Goal: Information Seeking & Learning: Learn about a topic

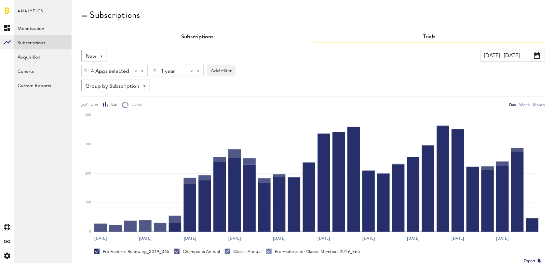
click at [193, 35] on link "Subscriptions" at bounding box center [197, 36] width 32 height 5
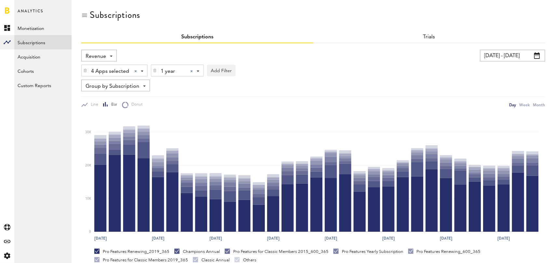
click at [106, 55] on div "Revenue Revenue MRR Actives Trial Status Billing Retries New Subscriptions Rene…" at bounding box center [98, 56] width 35 height 12
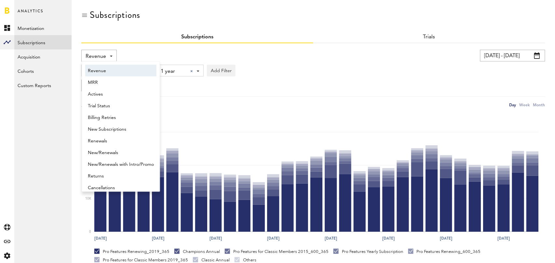
scroll to position [3, 0]
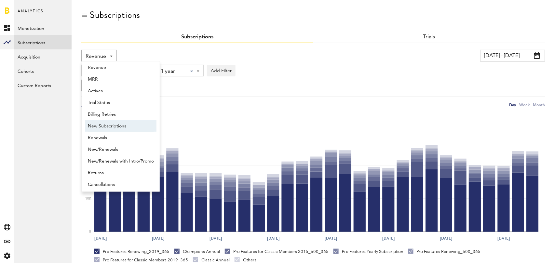
click at [111, 125] on span "New Subscriptions" at bounding box center [121, 126] width 66 height 11
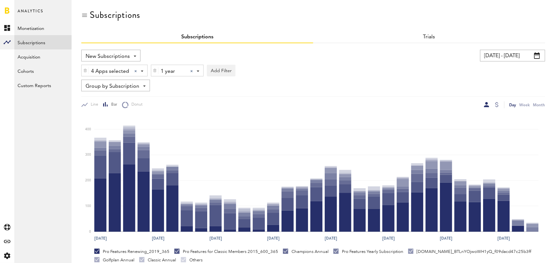
click at [134, 85] on span "Group by Subscription" at bounding box center [113, 86] width 54 height 11
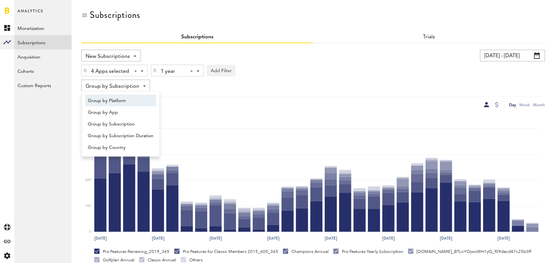
click at [129, 100] on span "Group by Platform" at bounding box center [121, 100] width 66 height 11
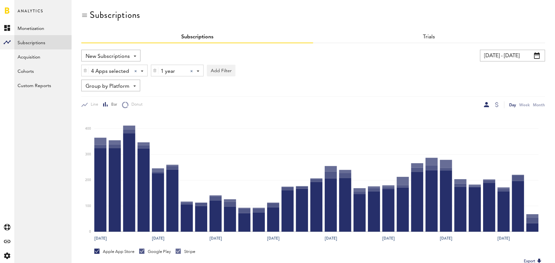
click at [192, 70] on div at bounding box center [191, 71] width 3 height 3
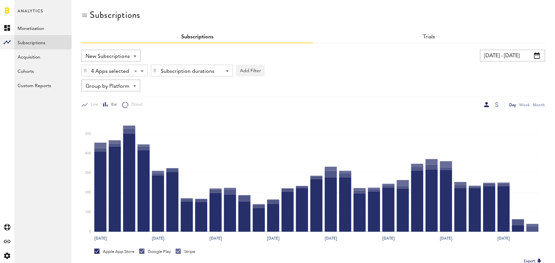
click at [522, 55] on input "[DATE] - [DATE]" at bounding box center [512, 56] width 65 height 12
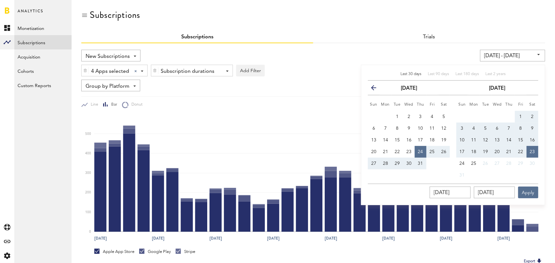
click at [410, 73] on span "Last 30 days" at bounding box center [410, 74] width 21 height 4
type input "[DATE] - [DATE]"
type input "[DATE]"
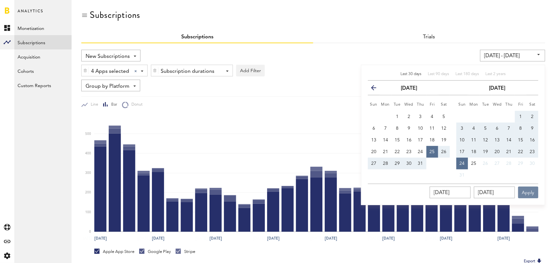
click at [532, 192] on button "Apply" at bounding box center [528, 193] width 20 height 12
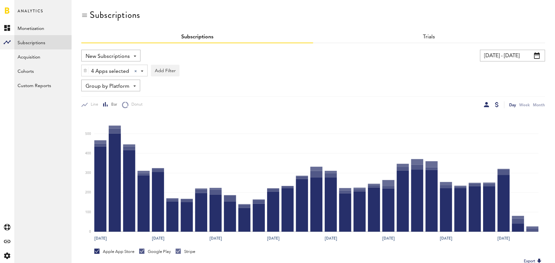
click at [496, 105] on div at bounding box center [497, 104] width 4 height 5
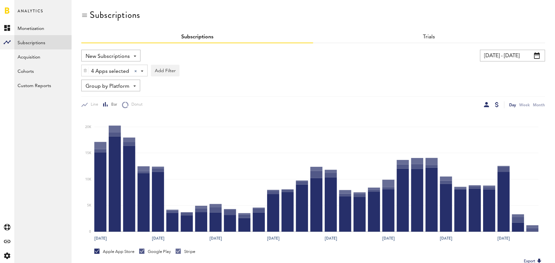
click at [486, 106] on div at bounding box center [486, 104] width 5 height 5
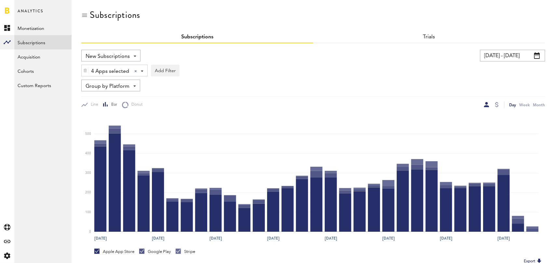
click at [124, 85] on span "Group by Platform" at bounding box center [108, 86] width 44 height 11
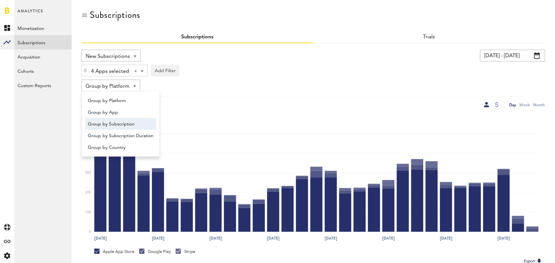
click at [124, 119] on span "Group by Subscription" at bounding box center [121, 124] width 66 height 11
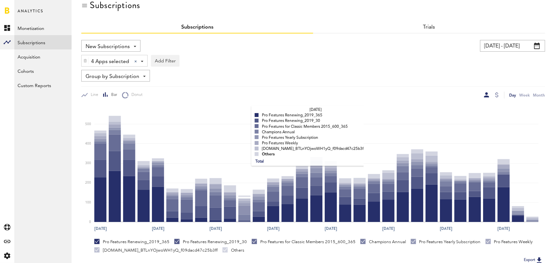
scroll to position [12, 0]
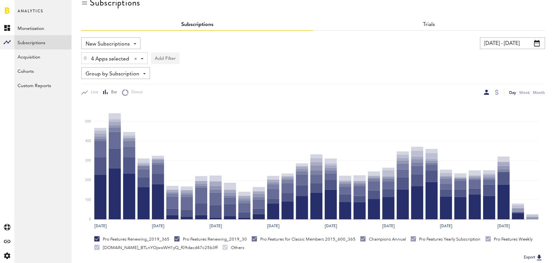
click at [166, 61] on button "Add Filter" at bounding box center [165, 58] width 29 height 12
click at [191, 113] on li "Subscription durations" at bounding box center [180, 110] width 53 height 12
click at [195, 59] on div "Subscription durations" at bounding box center [190, 59] width 58 height 11
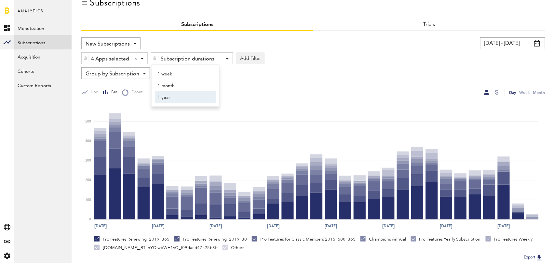
click at [181, 95] on span "1 year" at bounding box center [182, 97] width 50 height 11
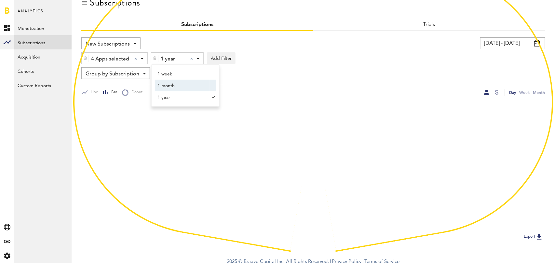
click at [326, 67] on div "Group by Subscription Group by Platform Group by App Group by Subscription Grou…" at bounding box center [313, 73] width 464 height 12
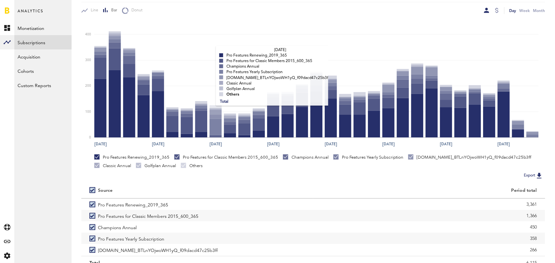
scroll to position [123, 0]
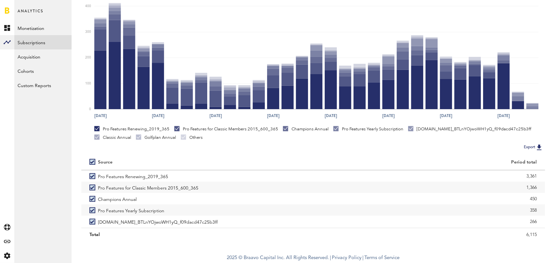
click at [93, 162] on label at bounding box center [93, 162] width 8 height 0
checkbox input "false"
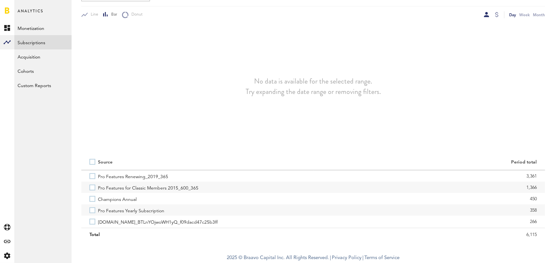
scroll to position [90, 0]
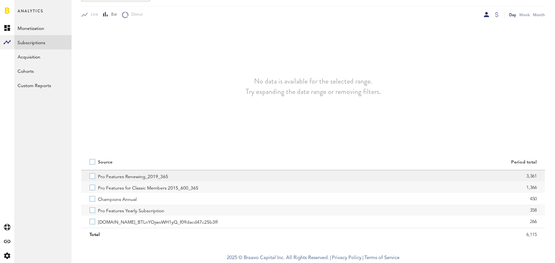
click at [96, 175] on label "Pro Features Renewing_2019_365" at bounding box center [197, 175] width 216 height 11
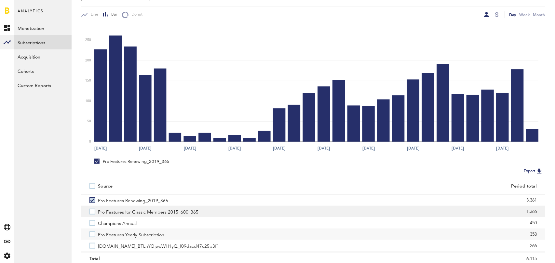
click at [91, 208] on label "Pro Features for Classic Members 2015_600_365" at bounding box center [197, 211] width 216 height 11
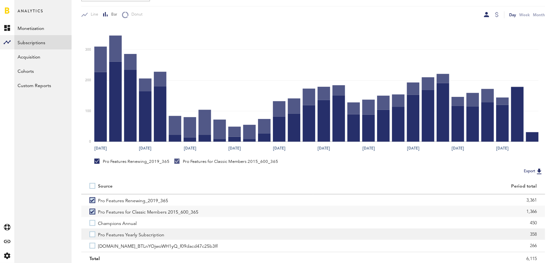
click at [93, 233] on label "Pro Features Yearly Subscription" at bounding box center [197, 234] width 216 height 11
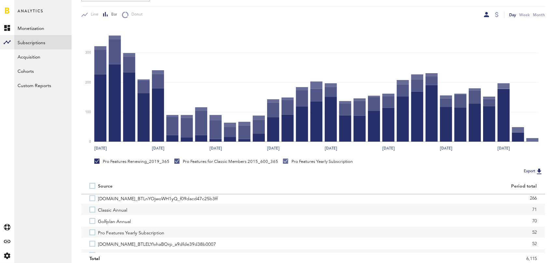
scroll to position [46, 0]
click at [93, 211] on label "Classic Annual" at bounding box center [197, 210] width 216 height 11
click at [93, 232] on label "Pro Features Yearly Subscription" at bounding box center [197, 233] width 216 height 11
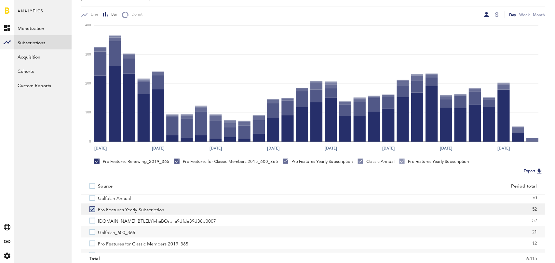
scroll to position [72, 0]
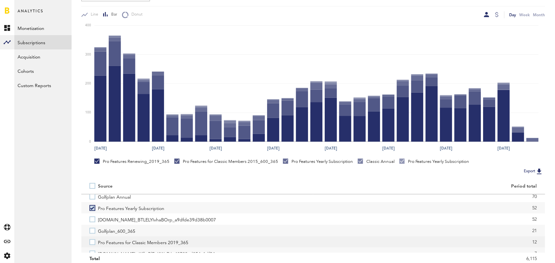
click at [95, 240] on label "Pro Features for Classic Members 2019_365" at bounding box center [197, 241] width 216 height 11
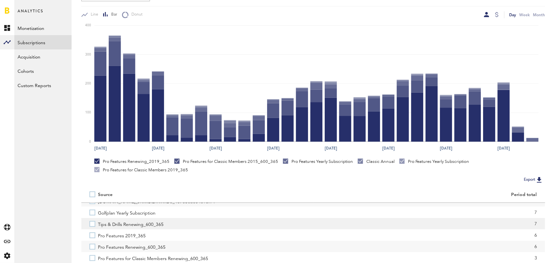
scroll to position [133, 0]
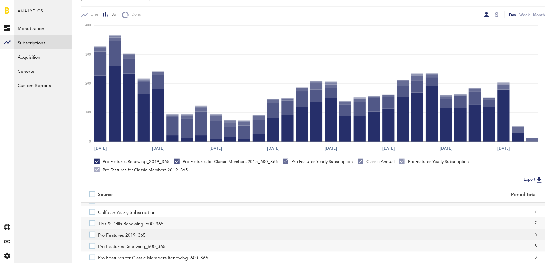
click at [93, 236] on label "Pro Features 2019_365" at bounding box center [197, 234] width 216 height 11
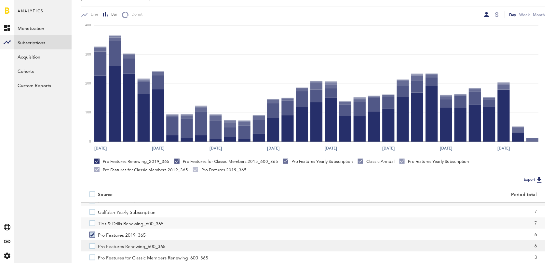
click at [93, 247] on label "Pro Features Renewing_600_365" at bounding box center [197, 245] width 216 height 11
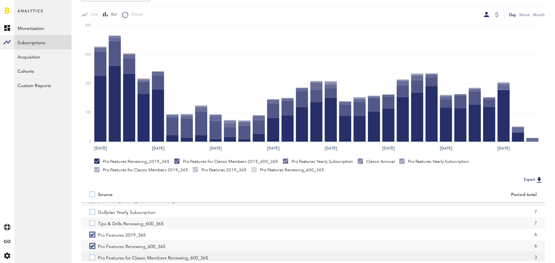
click at [90, 258] on label "Pro Features for Classic Members Renewing_600_365" at bounding box center [197, 257] width 216 height 11
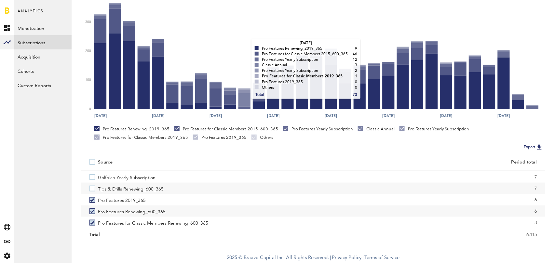
scroll to position [0, 0]
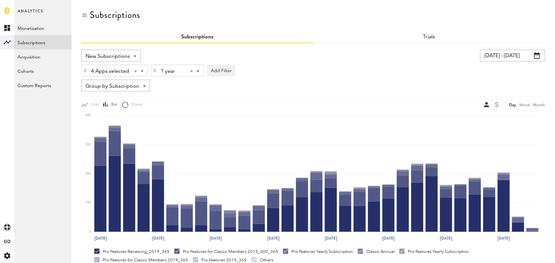
click at [191, 71] on div at bounding box center [191, 71] width 3 height 3
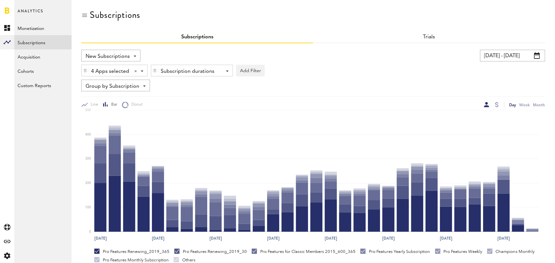
click at [191, 71] on div "Subscription durations" at bounding box center [190, 71] width 58 height 11
click at [183, 95] on span "1 month" at bounding box center [182, 98] width 50 height 11
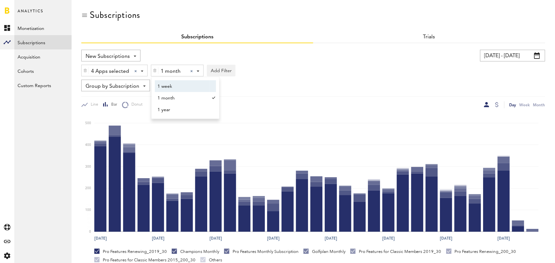
click at [334, 80] on div "Group by Subscription Group by Platform Group by App Group by Subscription Grou…" at bounding box center [313, 86] width 464 height 12
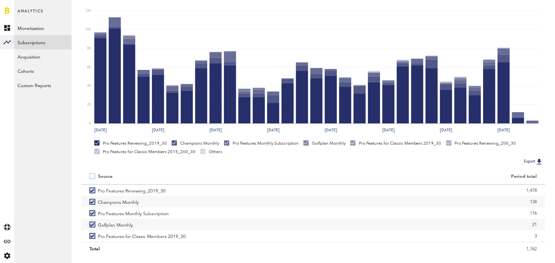
scroll to position [123, 0]
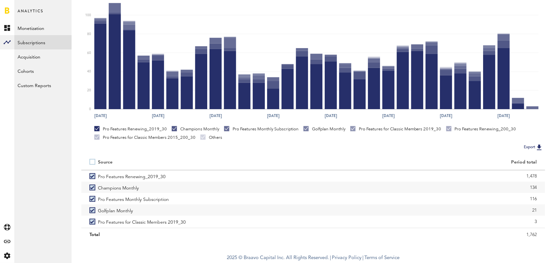
click at [91, 162] on label at bounding box center [93, 162] width 8 height 0
checkbox input "false"
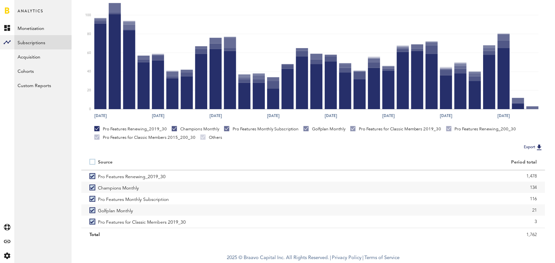
scroll to position [90, 0]
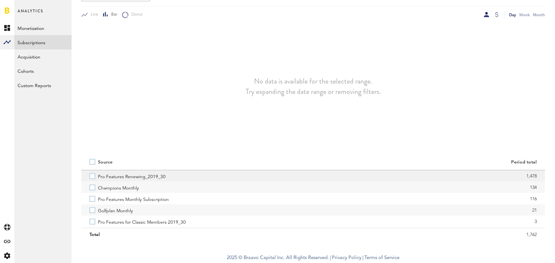
click at [91, 175] on label "Pro Features Renewing_2019_30" at bounding box center [197, 175] width 216 height 11
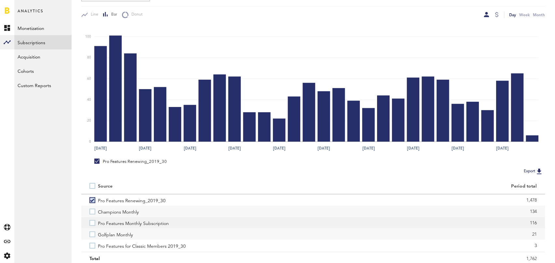
click at [94, 225] on label "Pro Features Monthly Subscription" at bounding box center [197, 222] width 216 height 11
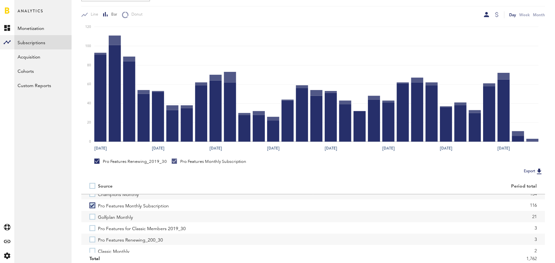
scroll to position [21, 0]
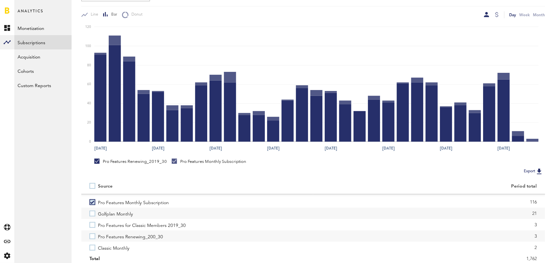
click at [94, 225] on label "Pro Features for Classic Members 2019_30" at bounding box center [197, 224] width 216 height 11
click at [91, 236] on label "Pro Features Renewing_200_30" at bounding box center [197, 236] width 216 height 11
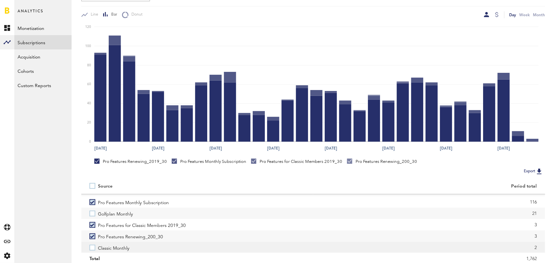
click at [92, 247] on label "Classic Monthly" at bounding box center [197, 247] width 216 height 11
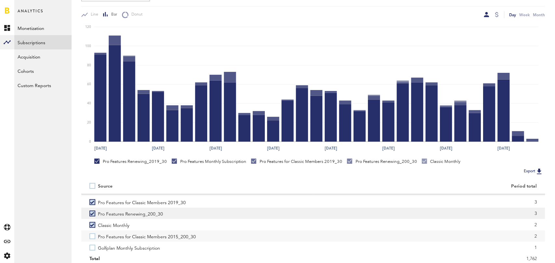
scroll to position [55, 0]
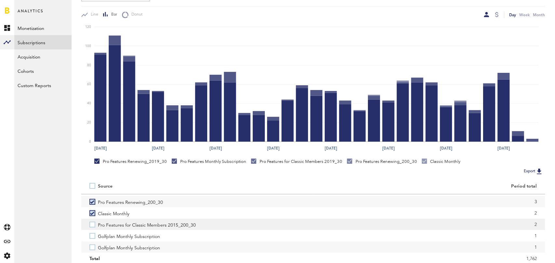
click at [92, 224] on label "Pro Features for Classic Members 2015_200_30" at bounding box center [197, 224] width 216 height 11
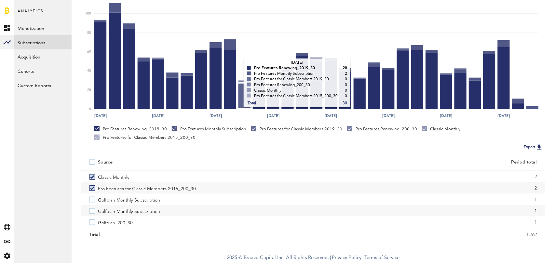
scroll to position [0, 0]
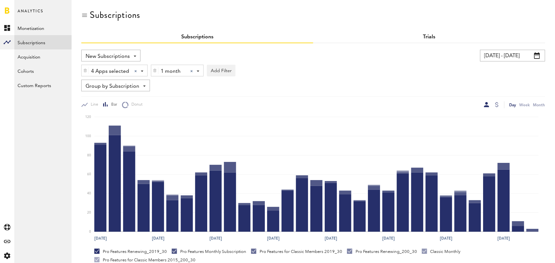
click at [429, 35] on link "Trials" at bounding box center [429, 36] width 12 height 5
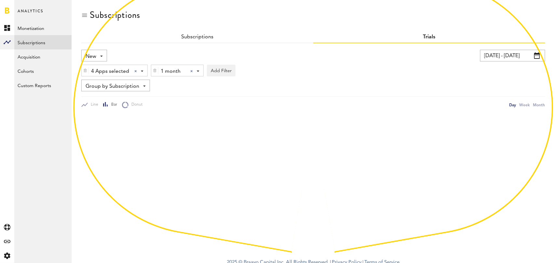
click at [192, 70] on div at bounding box center [191, 71] width 3 height 3
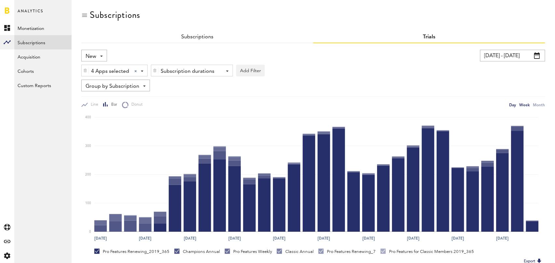
click at [527, 105] on div "Week" at bounding box center [524, 104] width 10 height 7
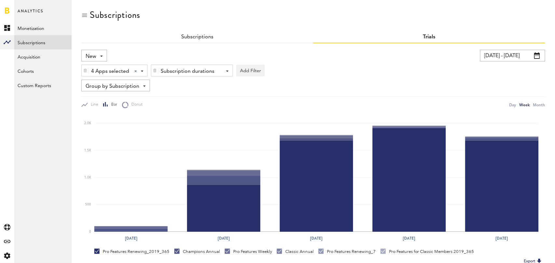
click at [99, 56] on div "New New Active Cancelled Conversion" at bounding box center [94, 56] width 26 height 12
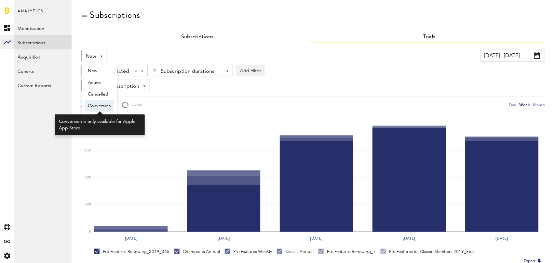
click at [100, 103] on span "Conversion" at bounding box center [99, 105] width 23 height 11
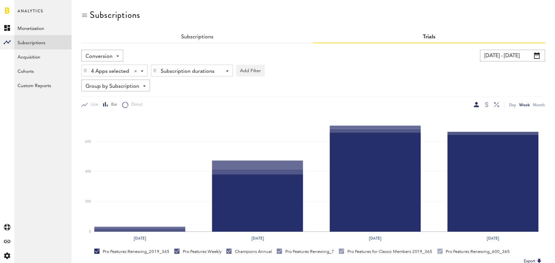
click at [109, 55] on span "Conversion" at bounding box center [99, 56] width 27 height 11
click at [196, 38] on link "Subscriptions" at bounding box center [197, 36] width 32 height 5
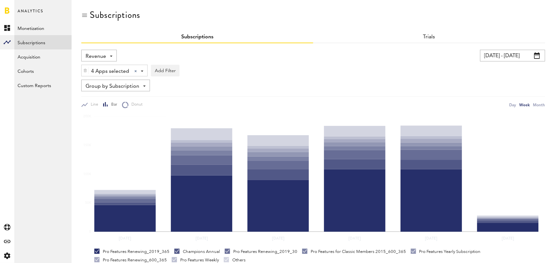
click at [109, 58] on div "Revenue Revenue MRR Actives Trial Status Billing Retries New Subscriptions Rene…" at bounding box center [98, 56] width 35 height 12
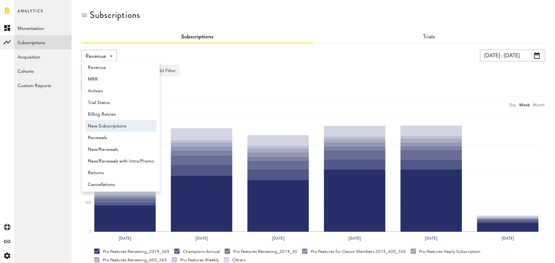
click at [120, 125] on span "New Subscriptions" at bounding box center [121, 126] width 66 height 11
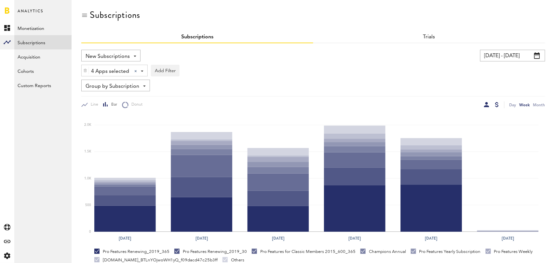
click at [498, 103] on div at bounding box center [497, 104] width 4 height 5
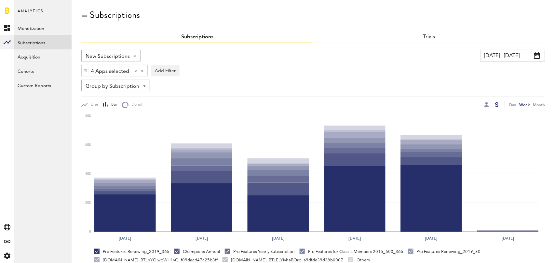
click at [120, 58] on span "New Subscriptions" at bounding box center [108, 56] width 44 height 11
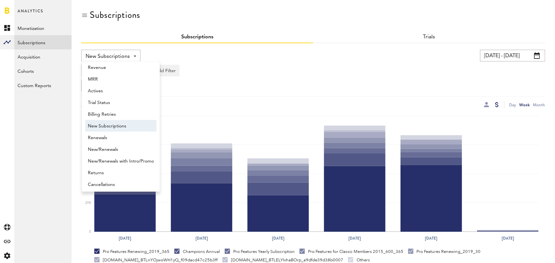
scroll to position [5, 0]
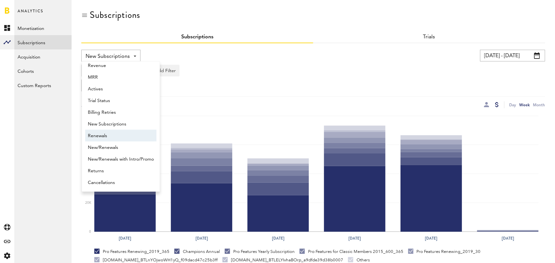
click at [126, 135] on span "Renewals" at bounding box center [121, 135] width 66 height 11
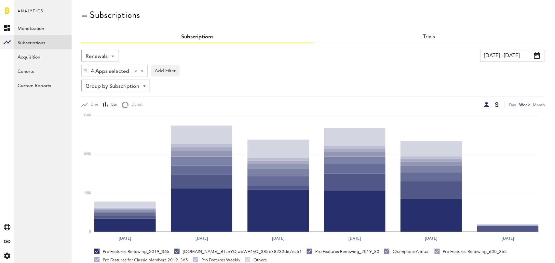
click at [486, 102] on div at bounding box center [486, 104] width 5 height 5
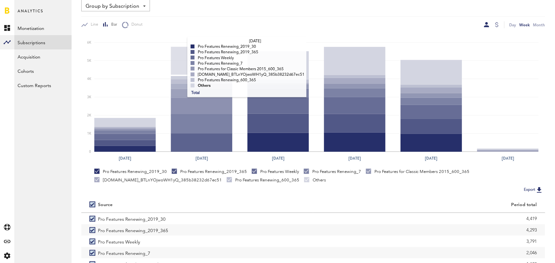
scroll to position [123, 0]
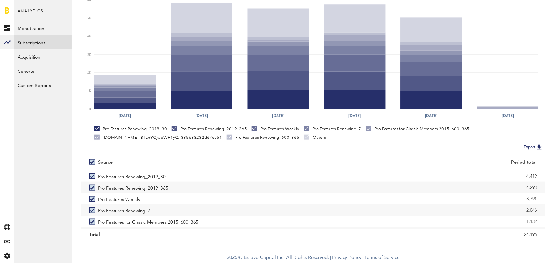
click at [92, 162] on label at bounding box center [93, 162] width 8 height 0
checkbox input "false"
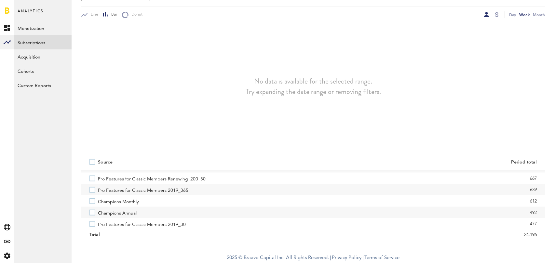
scroll to position [93, 0]
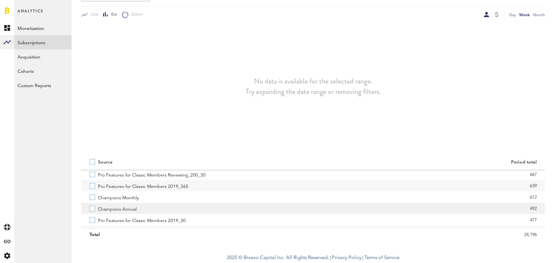
click at [93, 209] on label "Champions Annual" at bounding box center [197, 208] width 216 height 11
